Goal: Information Seeking & Learning: Learn about a topic

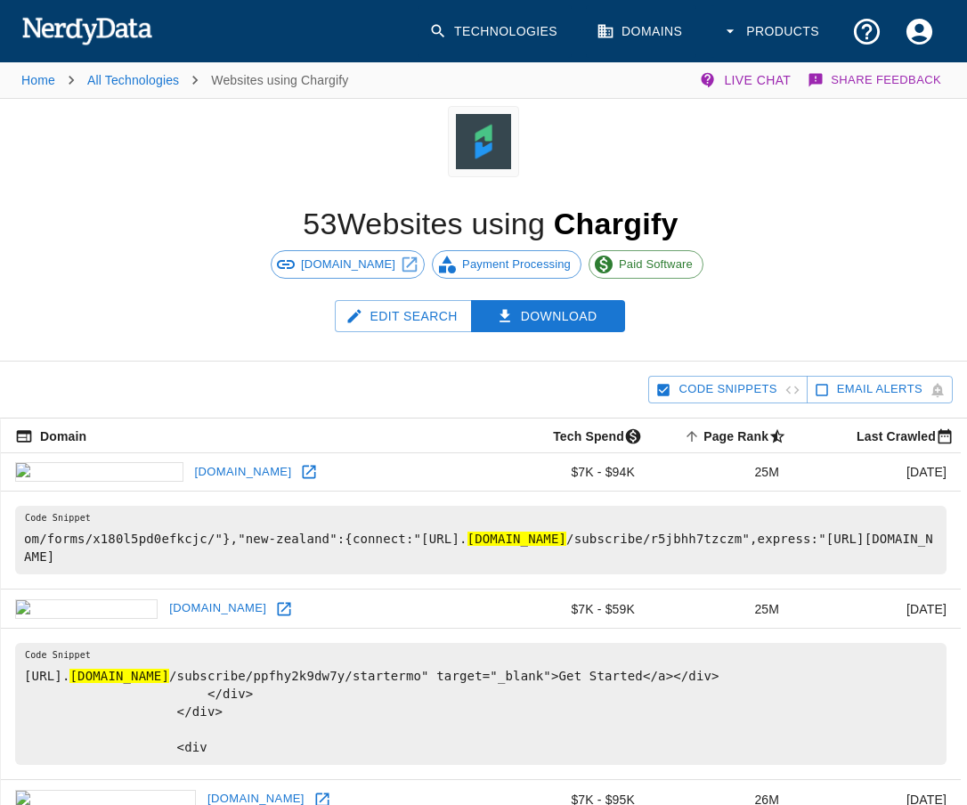
scroll to position [89, 0]
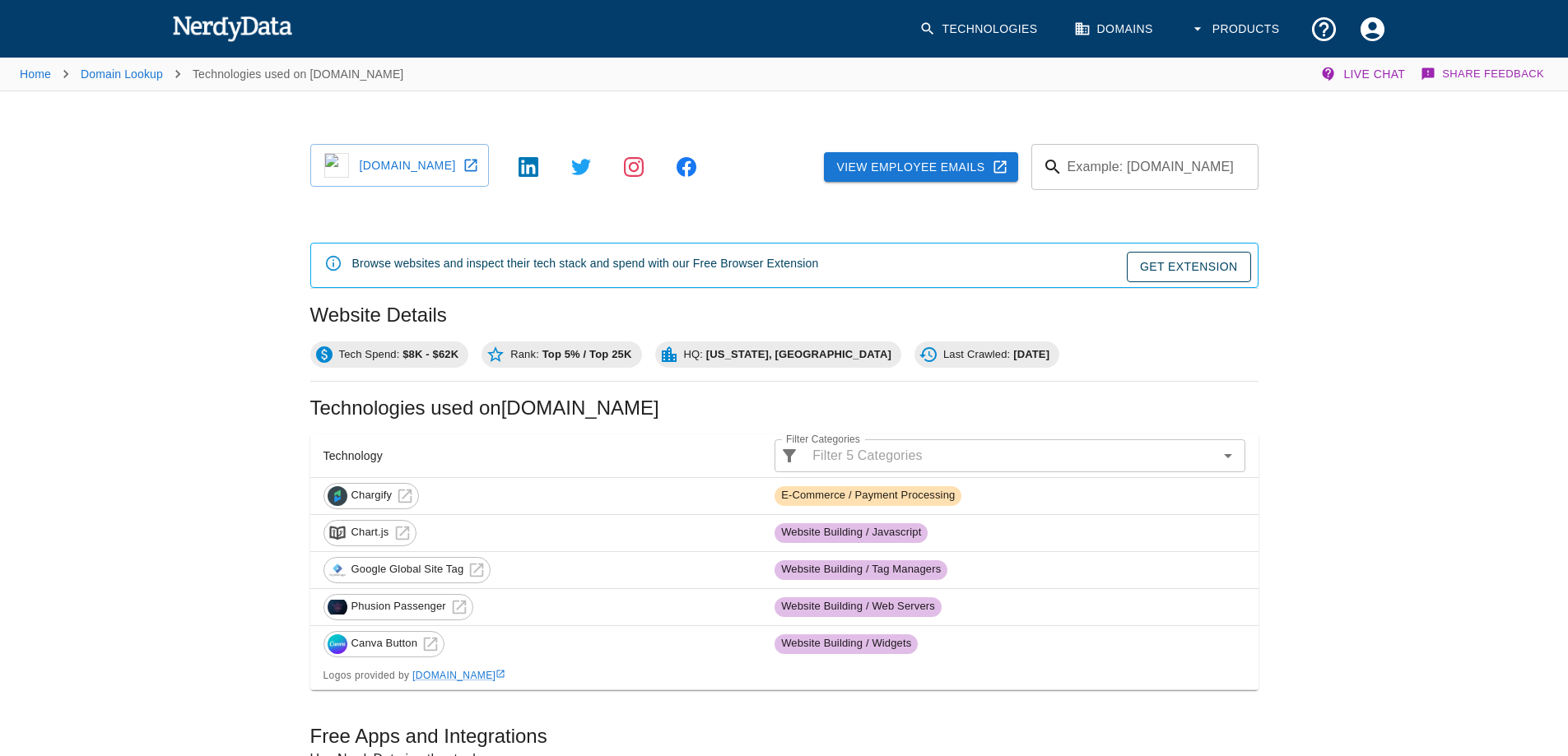
scroll to position [309, 0]
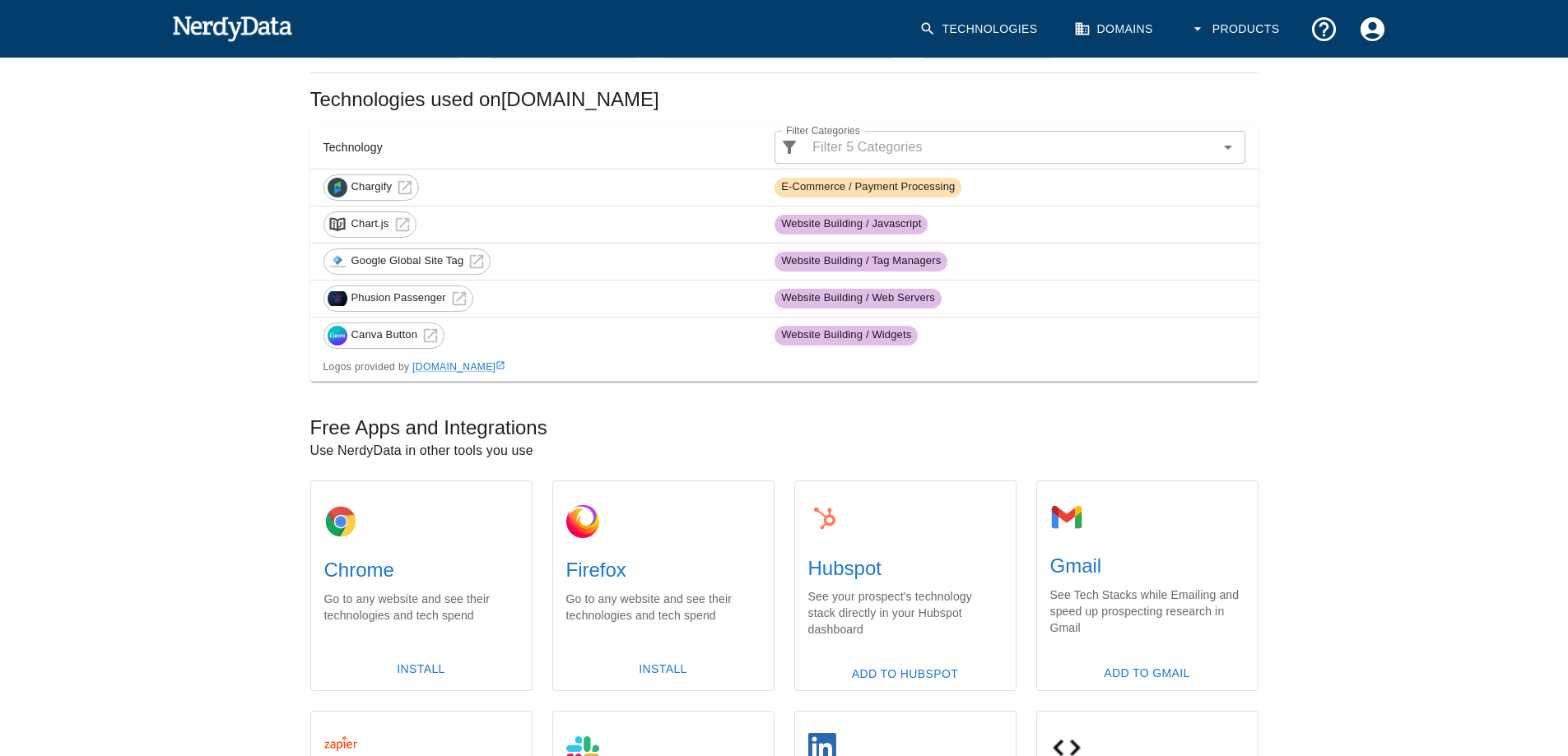
click at [366, 185] on span "Chargify" at bounding box center [372, 187] width 59 height 16
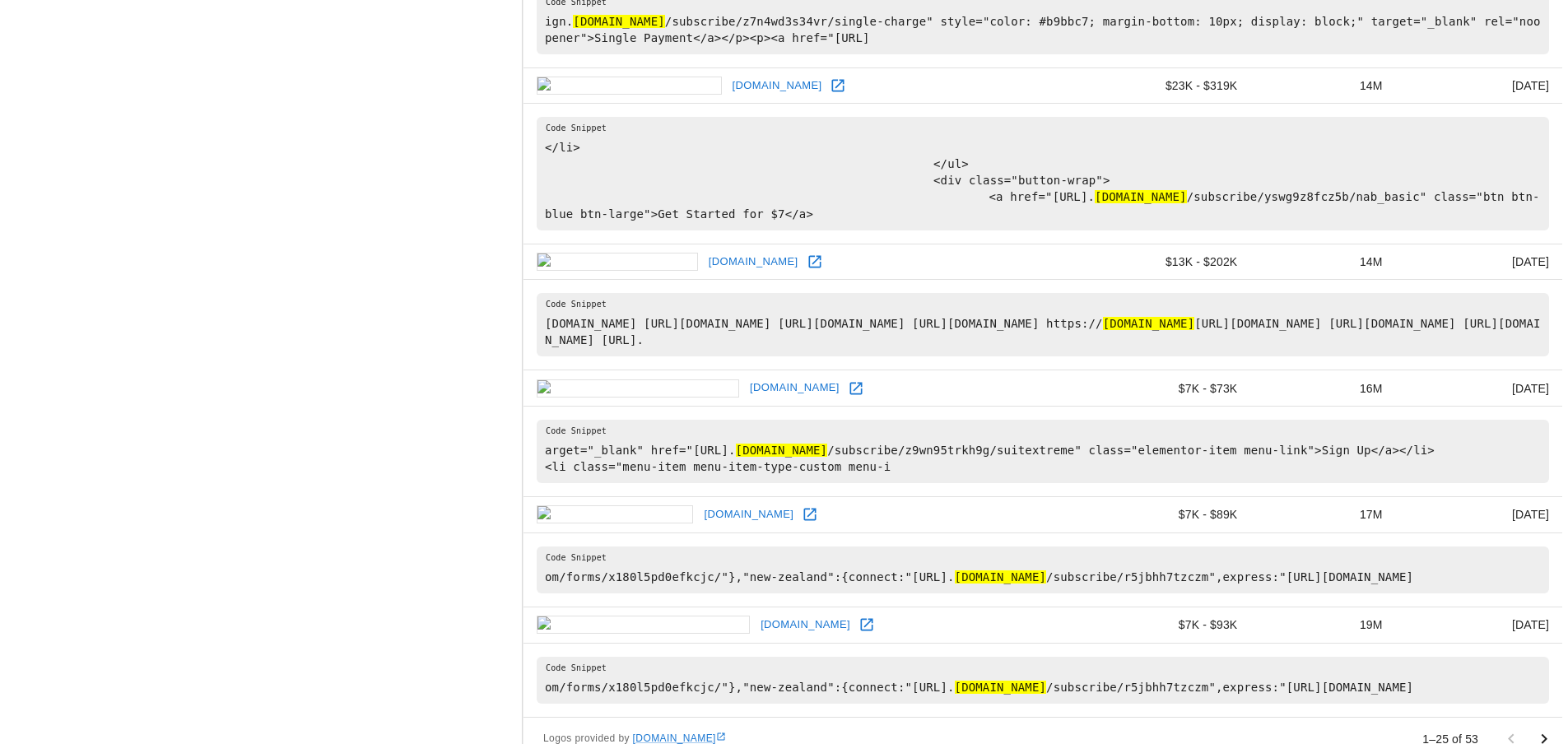
scroll to position [2586, 0]
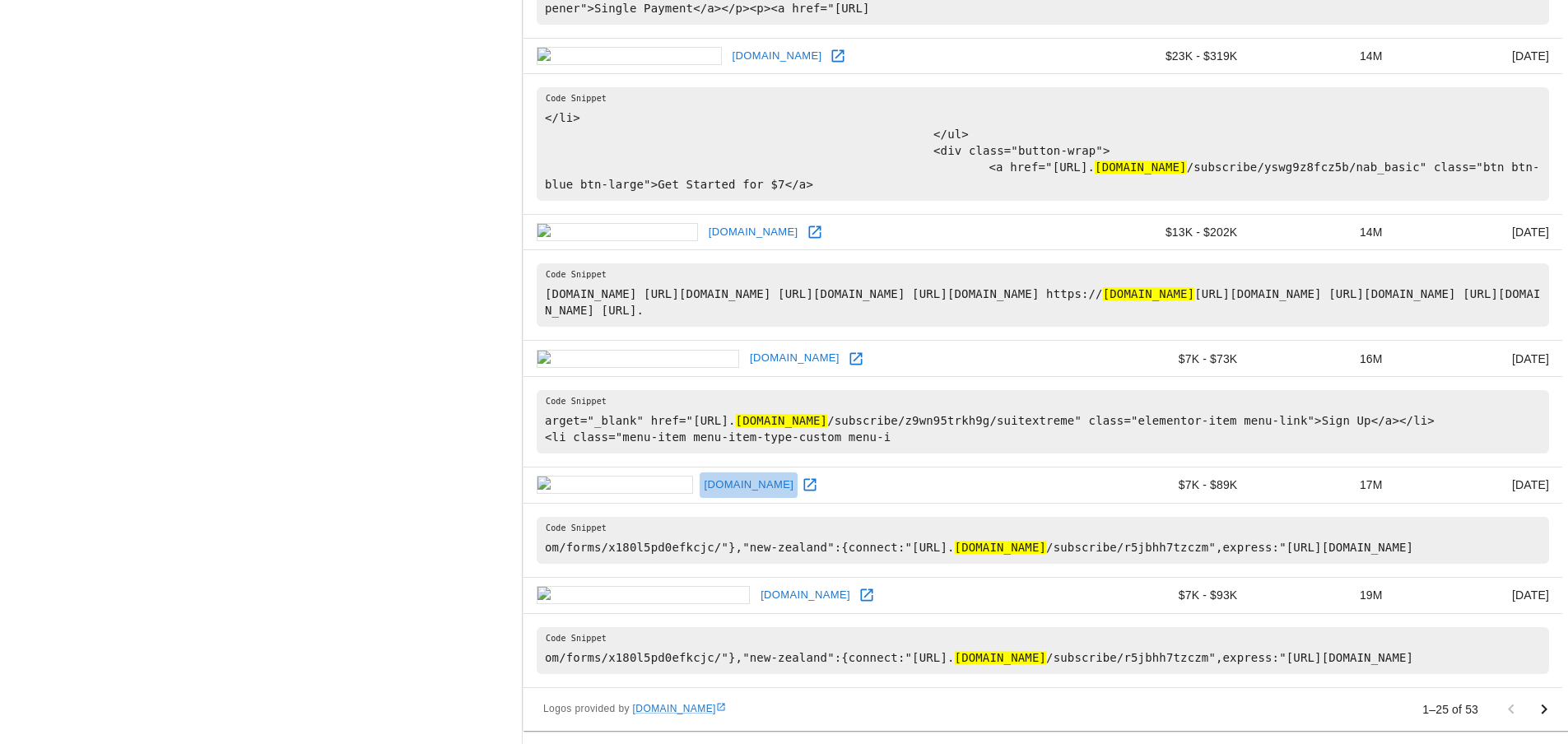
click at [700, 472] on link "indiaquay.com" at bounding box center [749, 485] width 98 height 26
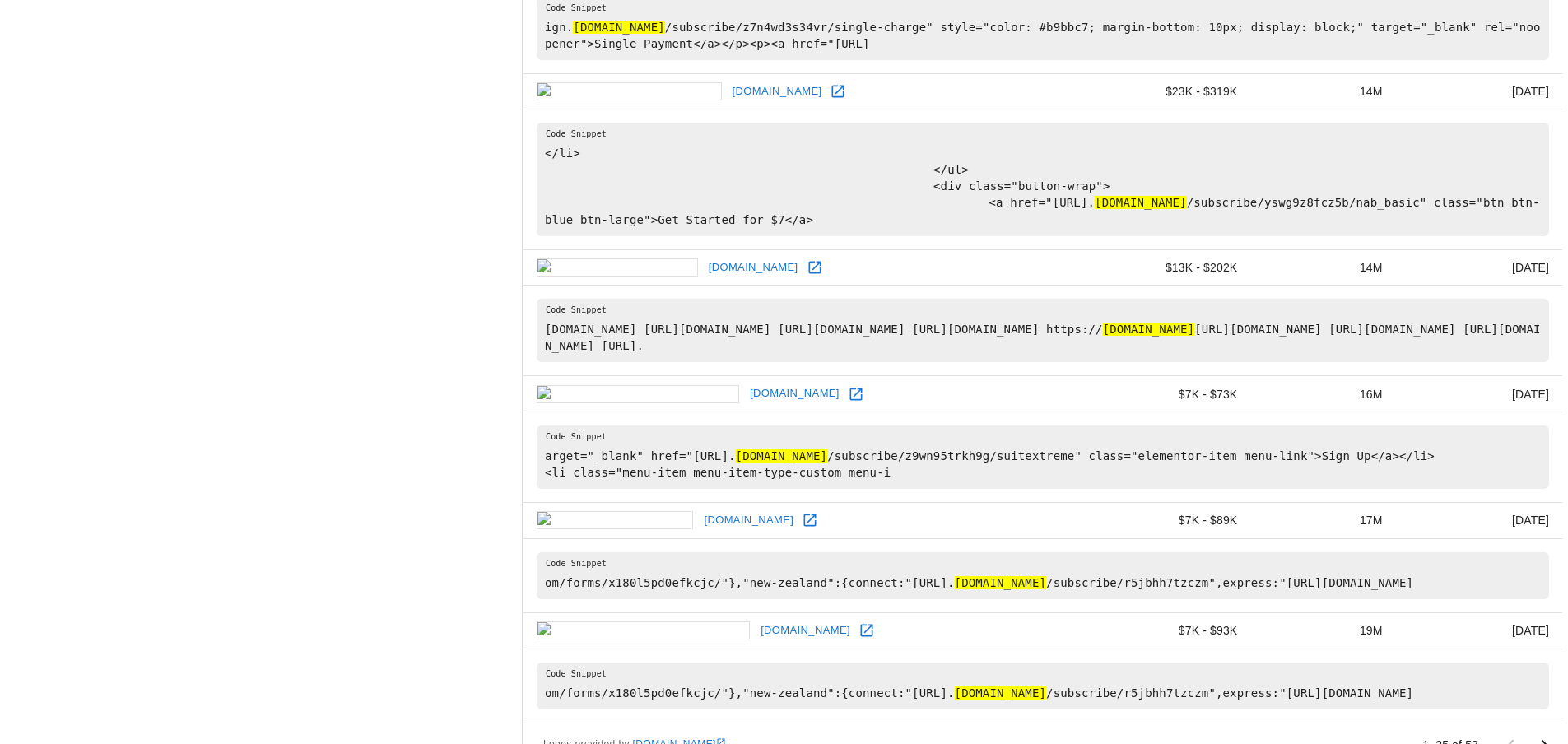
scroll to position [2421, 0]
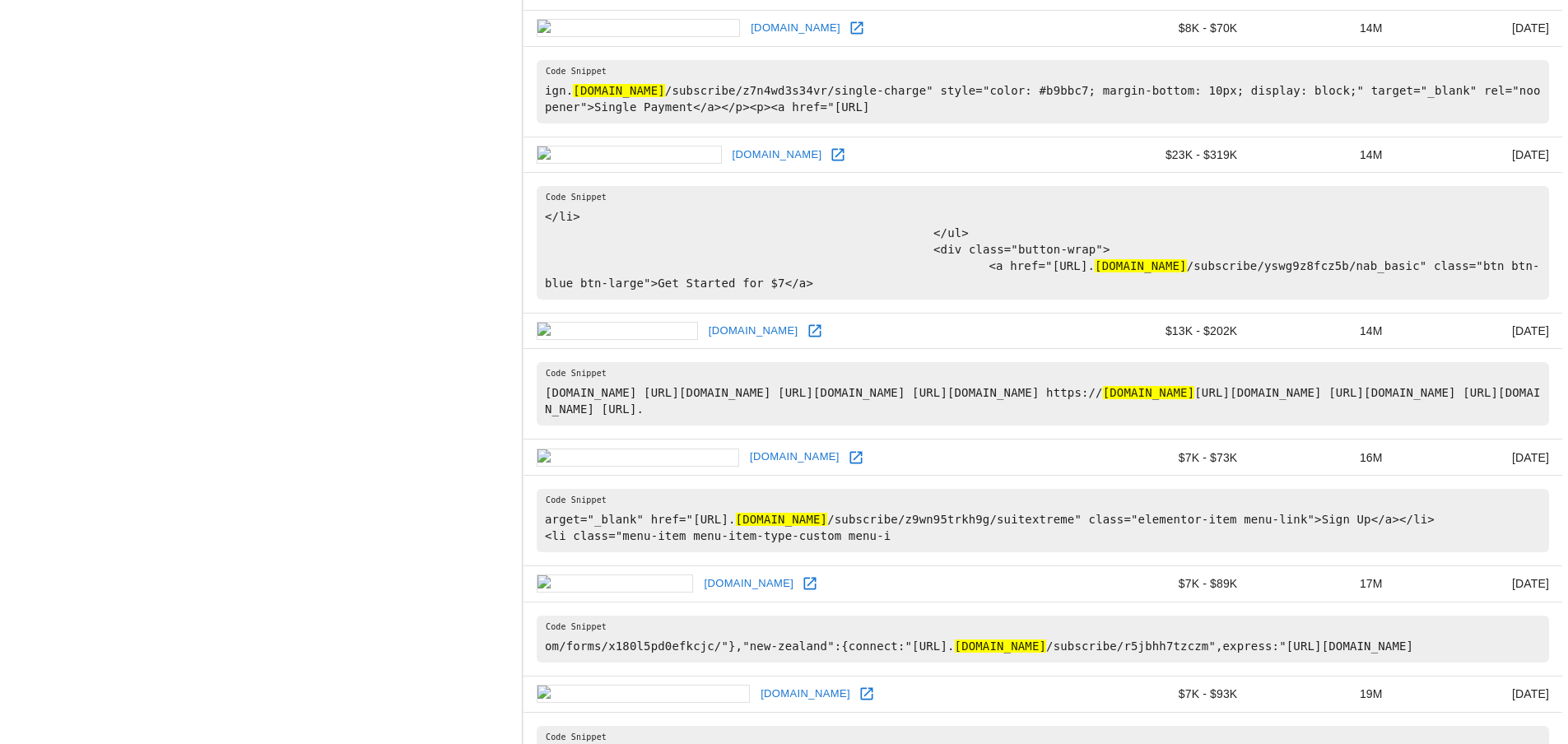
click at [729, 168] on link "nativeadbuzz.com" at bounding box center [778, 155] width 98 height 26
drag, startPoint x: 715, startPoint y: 171, endPoint x: 582, endPoint y: 170, distance: 133.0
click at [582, 170] on td "nativeadbuzz.com" at bounding box center [810, 154] width 573 height 36
click at [829, 163] on icon at bounding box center [838, 154] width 17 height 17
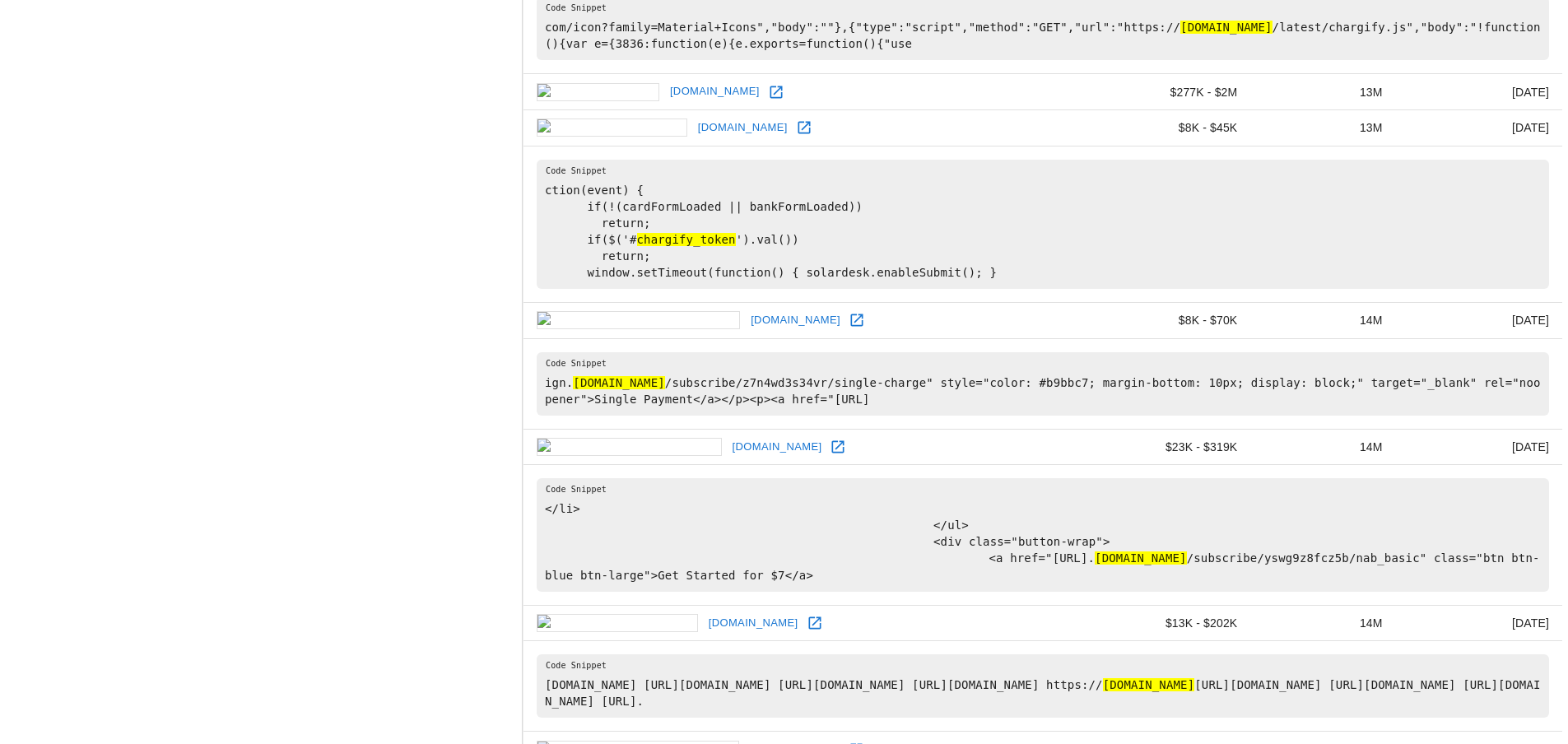
scroll to position [2010, 0]
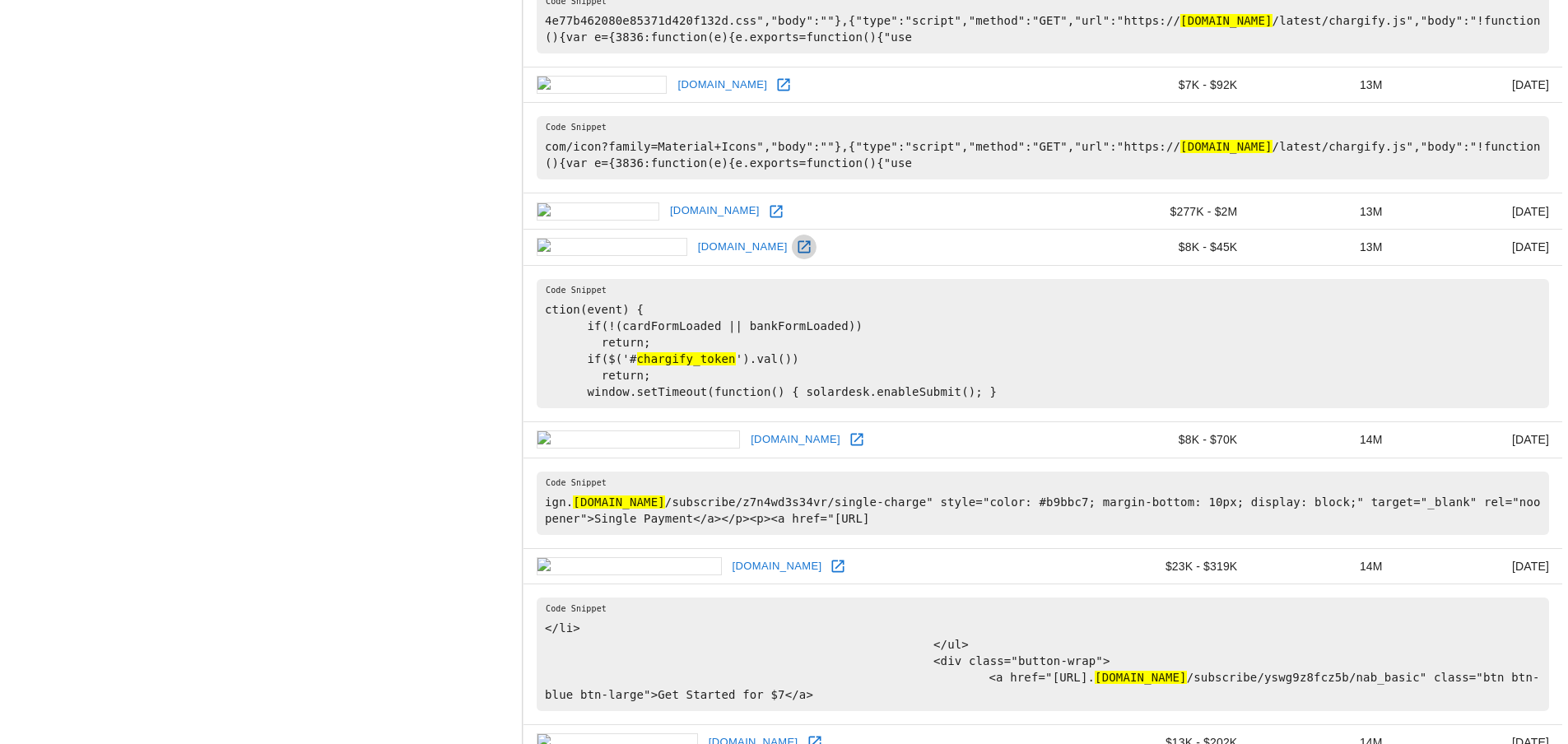
click at [798, 253] on icon at bounding box center [803, 247] width 12 height 12
click at [769, 217] on icon at bounding box center [775, 211] width 12 height 12
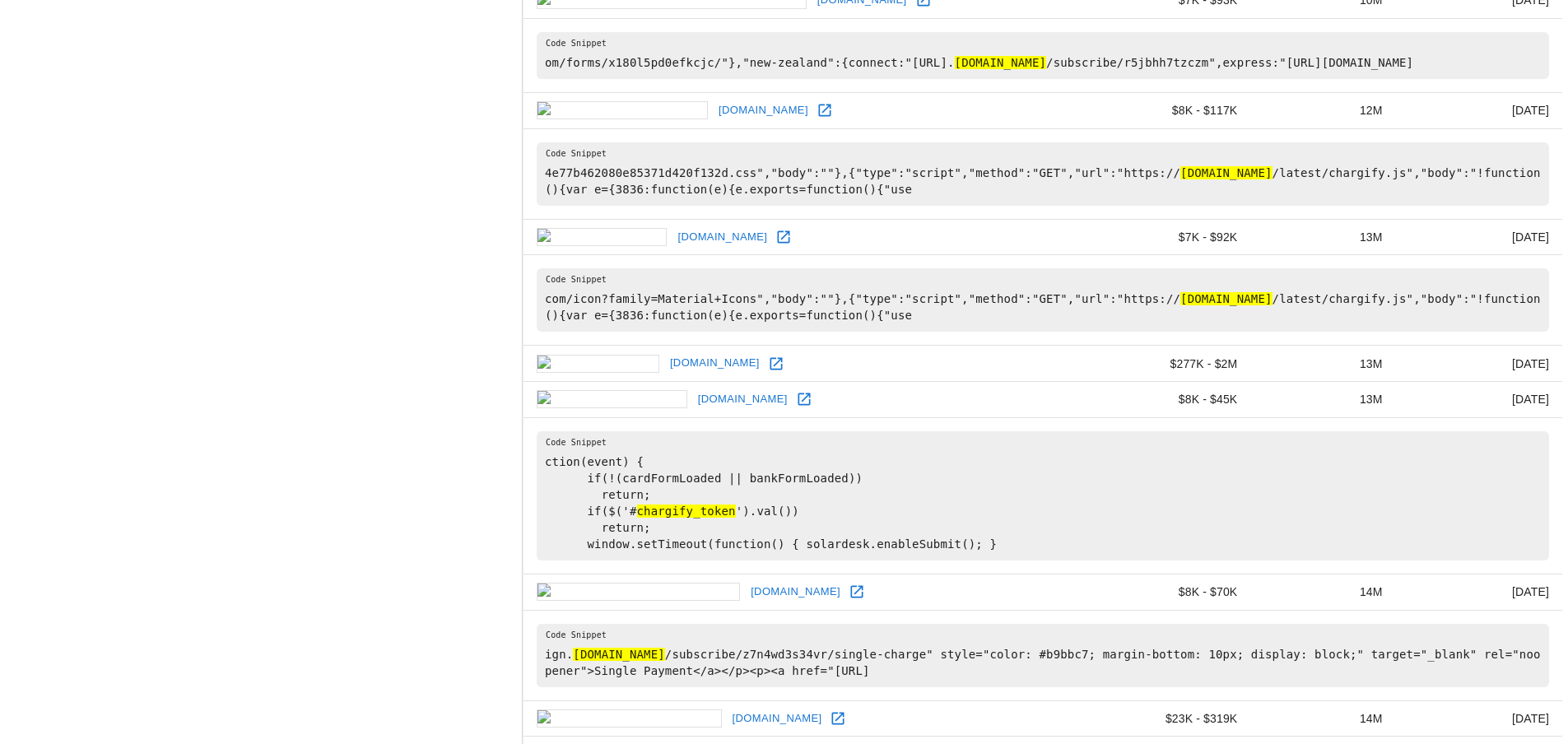
scroll to position [1763, 0]
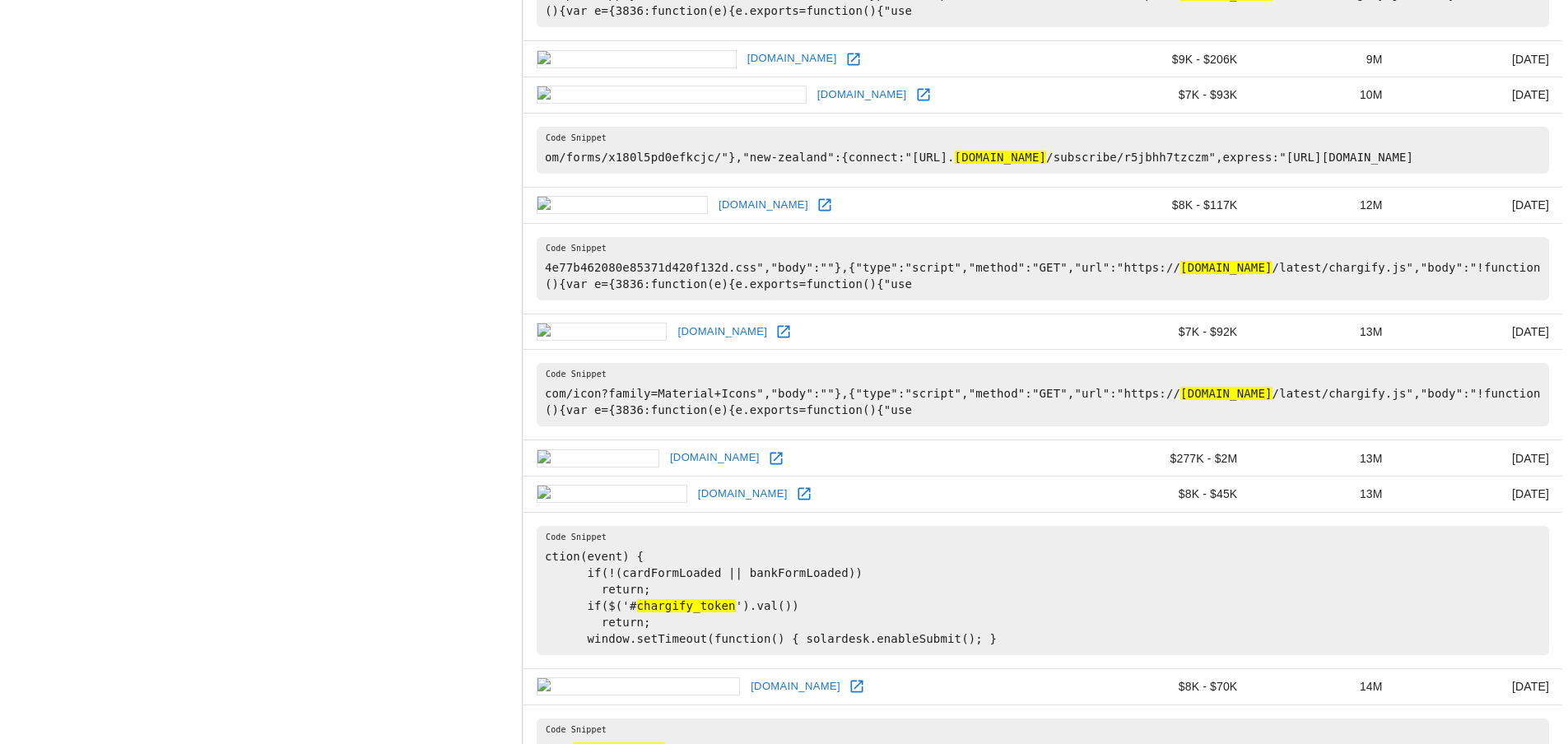
click at [816, 213] on icon at bounding box center [825, 205] width 17 height 17
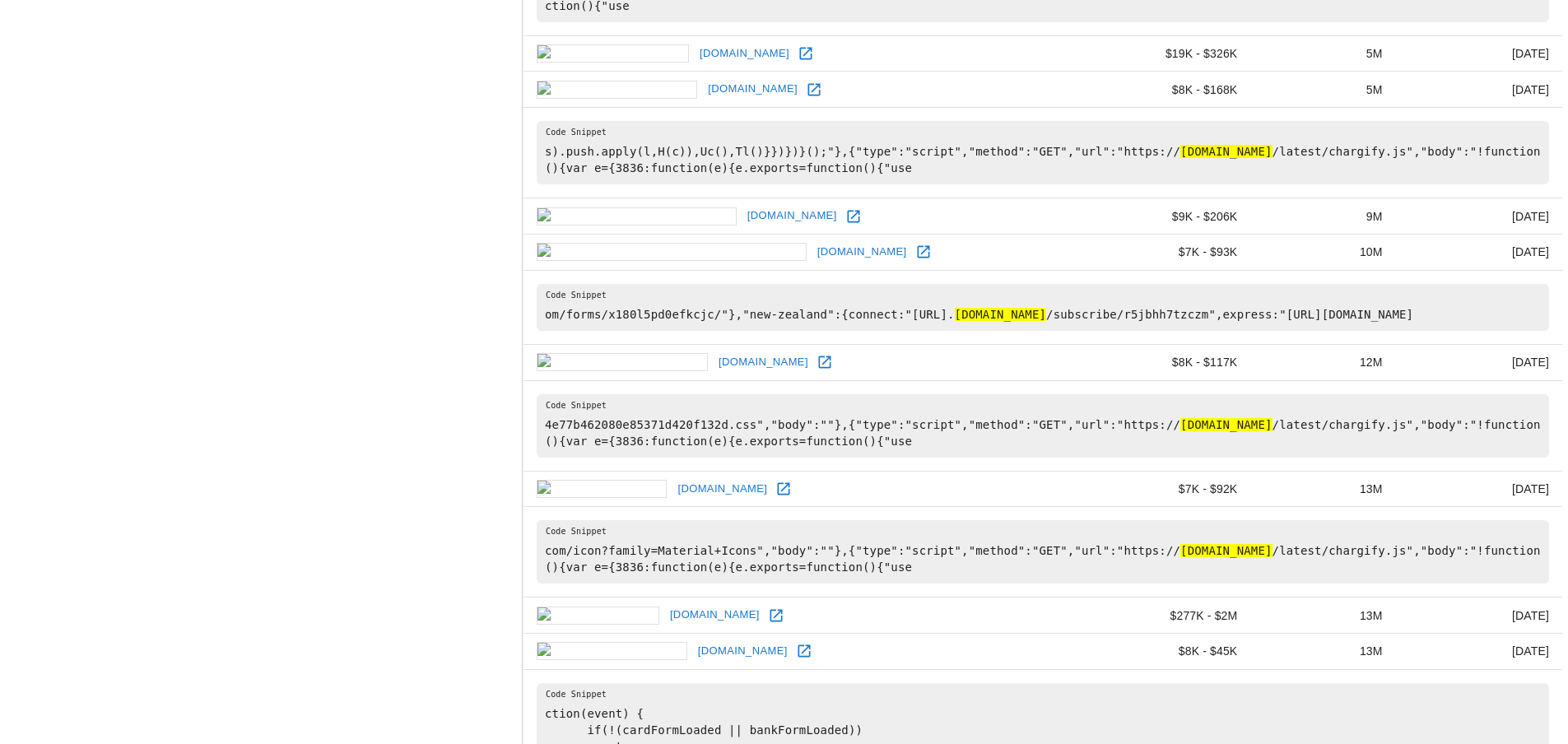
scroll to position [2586, 0]
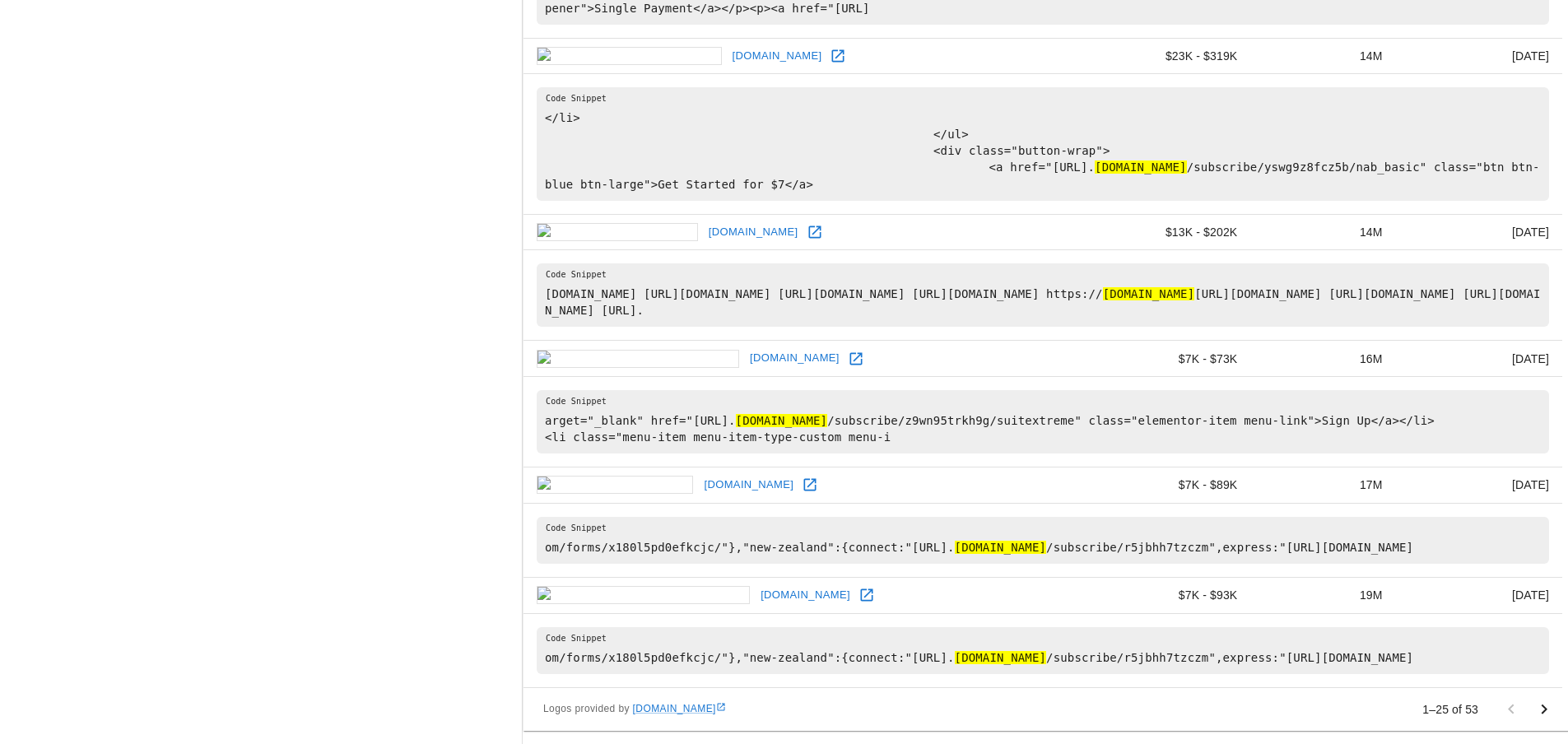
click at [1550, 708] on icon "Go to next page" at bounding box center [1543, 709] width 19 height 19
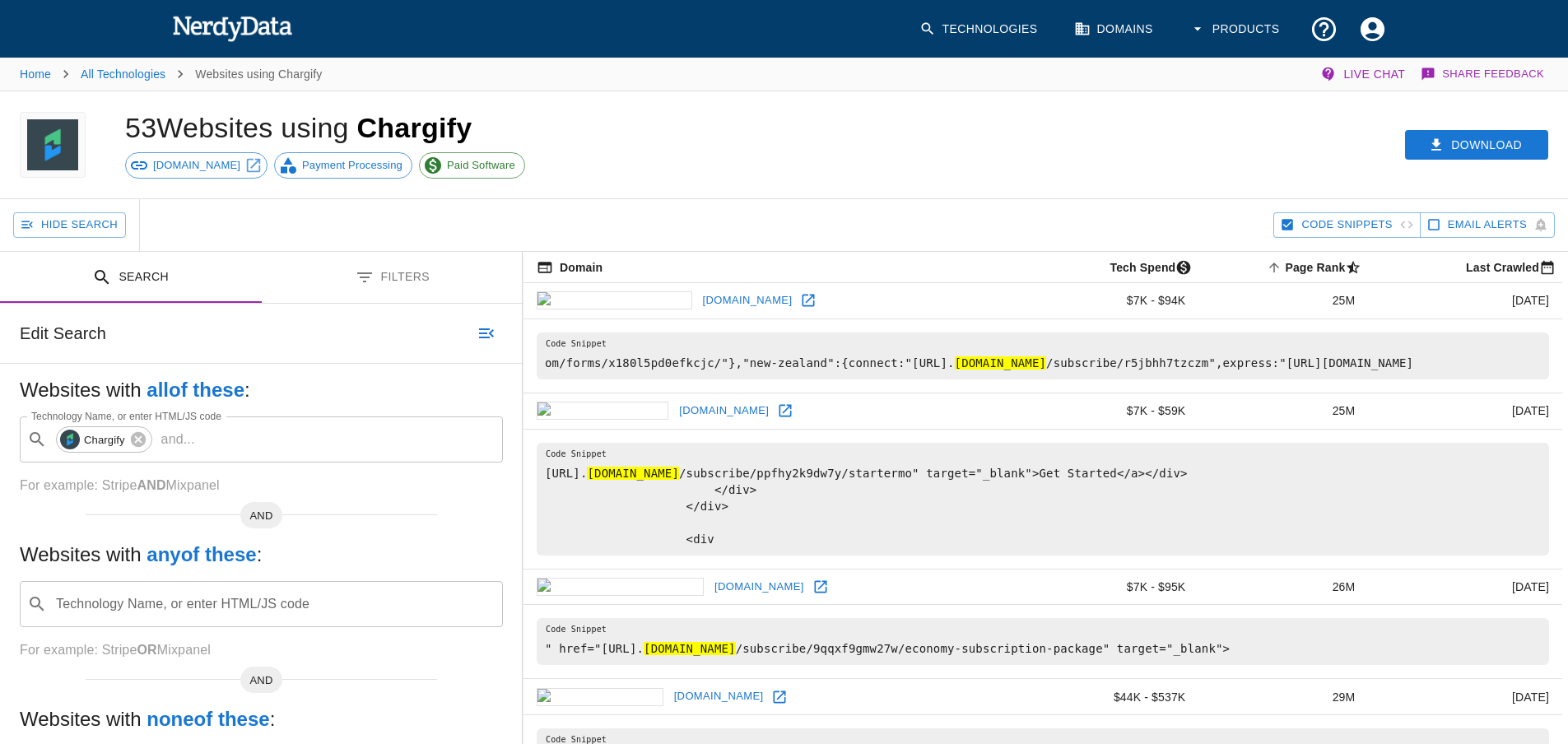
click at [813, 595] on icon at bounding box center [821, 587] width 17 height 17
